Goal: Check status

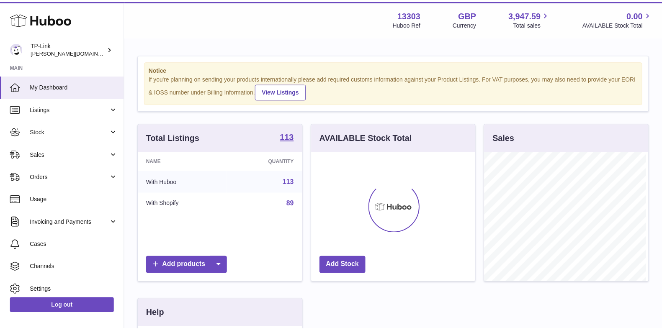
scroll to position [131, 166]
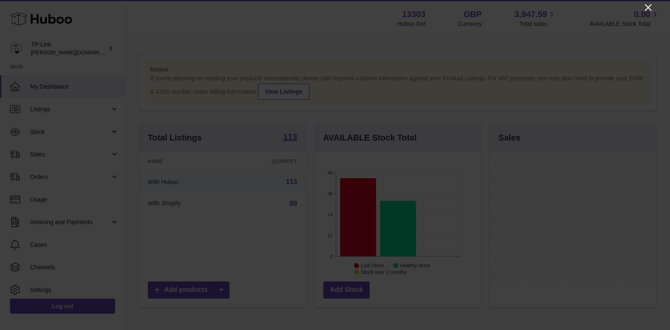
click at [650, 5] on icon "Close" at bounding box center [648, 7] width 7 height 7
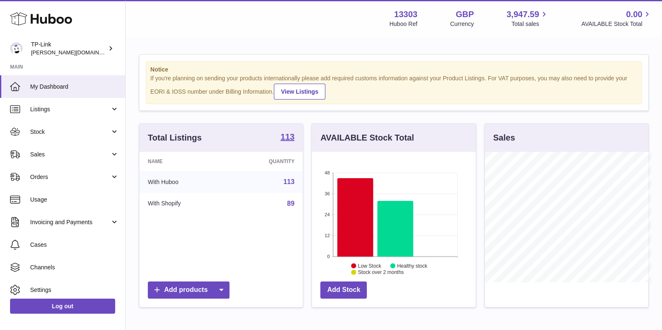
scroll to position [418444, 418411]
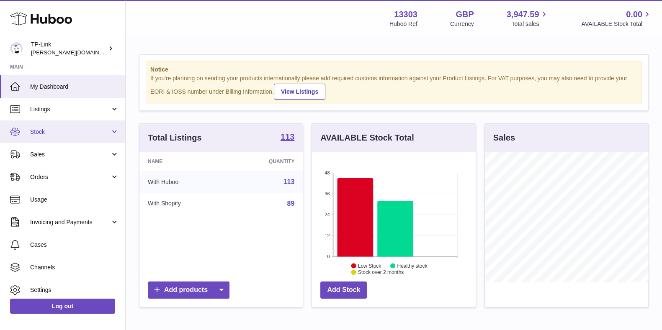
click at [55, 137] on link "Stock" at bounding box center [62, 132] width 125 height 23
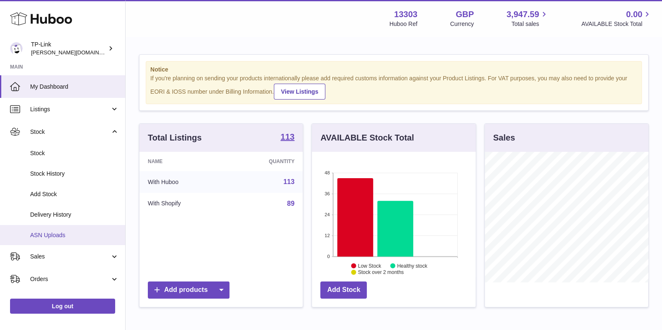
click at [51, 235] on span "ASN Uploads" at bounding box center [74, 235] width 89 height 8
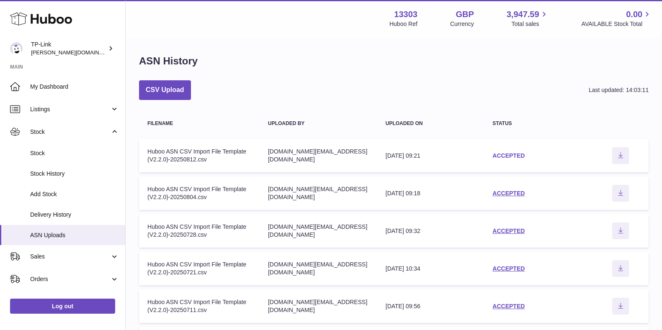
click at [510, 157] on link "ACCEPTED" at bounding box center [508, 155] width 32 height 7
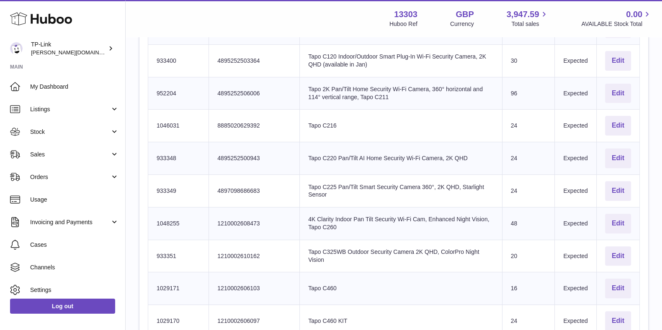
scroll to position [366, 0]
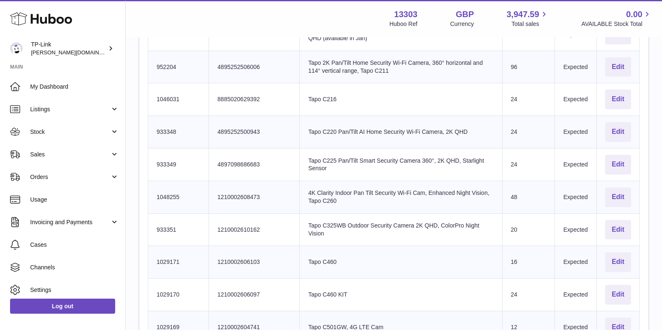
click at [475, 42] on td "Product title Tapo C120 Indoor/Outdoor Smart Plug-In Wi-Fi Security Camera, 2K …" at bounding box center [401, 34] width 202 height 33
